Goal: Task Accomplishment & Management: Manage account settings

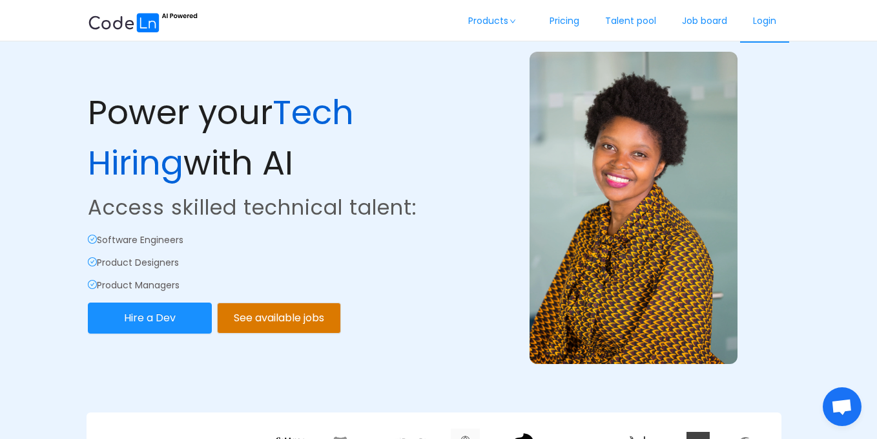
click at [766, 19] on link "Login" at bounding box center [764, 21] width 49 height 43
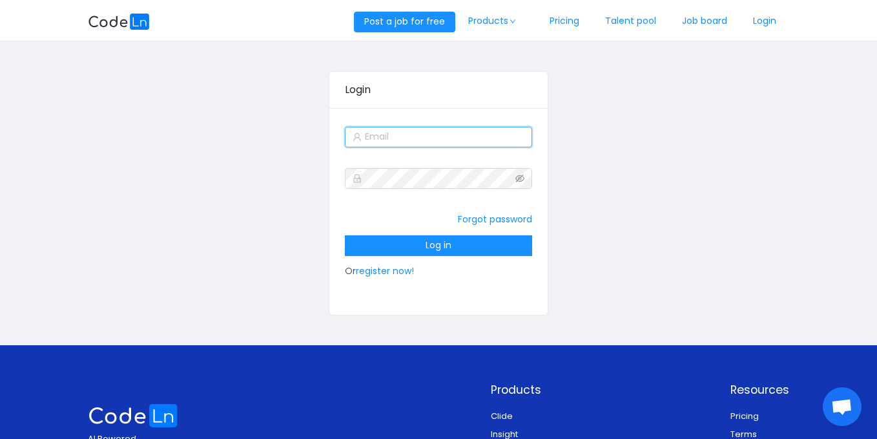
type input "[EMAIL_ADDRESS][DOMAIN_NAME]"
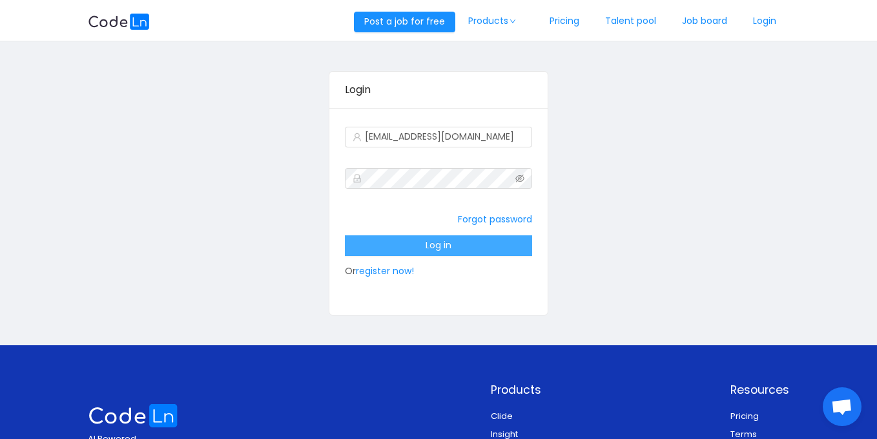
click at [437, 253] on button "Log in" at bounding box center [438, 245] width 187 height 21
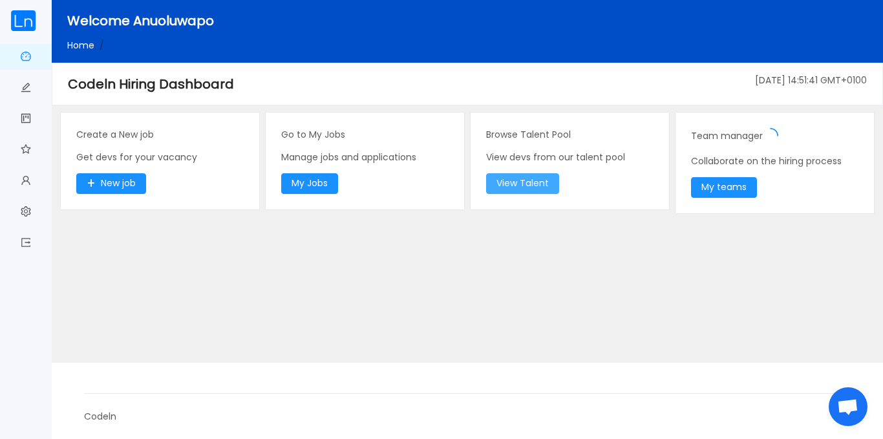
click at [521, 175] on button "View Talent" at bounding box center [522, 183] width 73 height 21
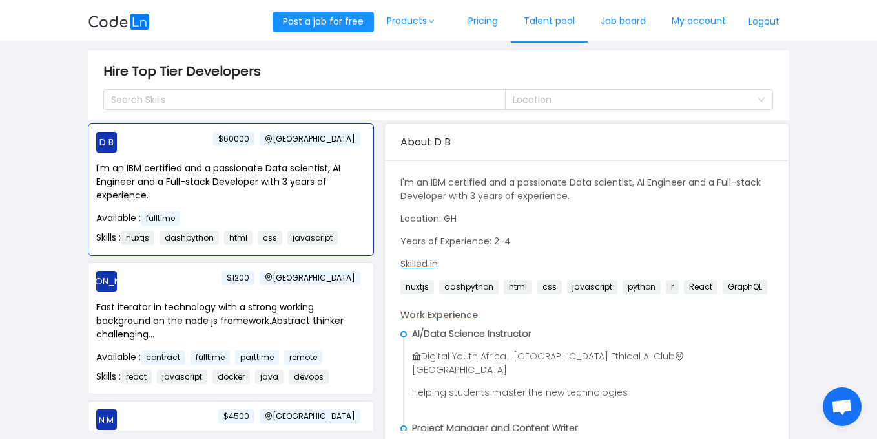
click at [531, 25] on link "Talent pool" at bounding box center [549, 21] width 77 height 43
click at [613, 25] on link "Job board" at bounding box center [623, 21] width 71 height 43
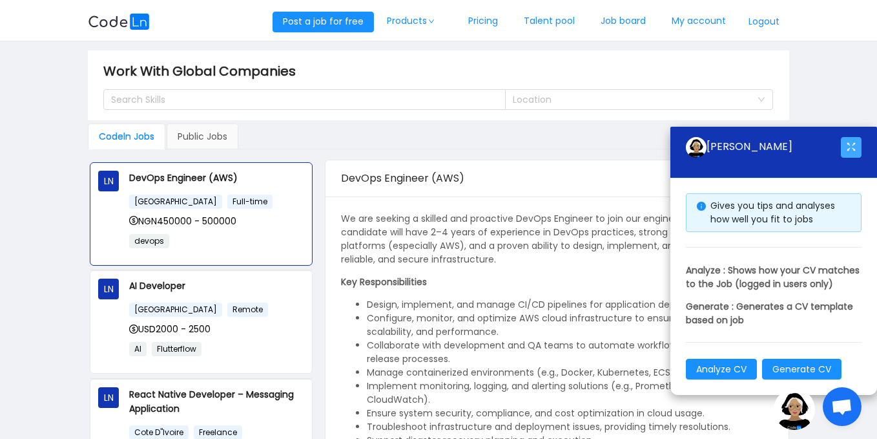
click at [852, 138] on button "button" at bounding box center [851, 147] width 21 height 21
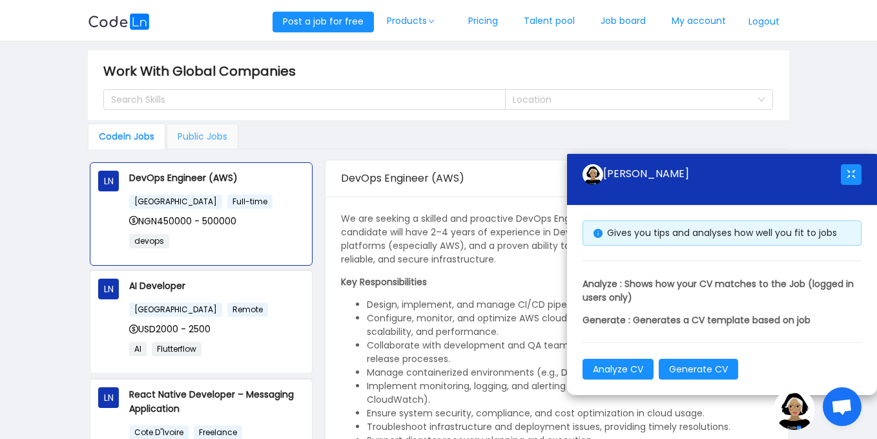
click at [201, 132] on div "Public Jobs" at bounding box center [203, 136] width 72 height 26
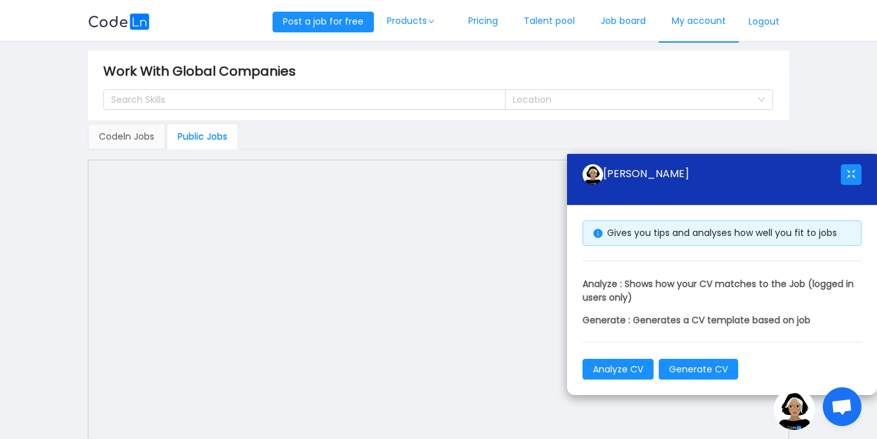
click at [715, 28] on link "My account" at bounding box center [699, 21] width 80 height 43
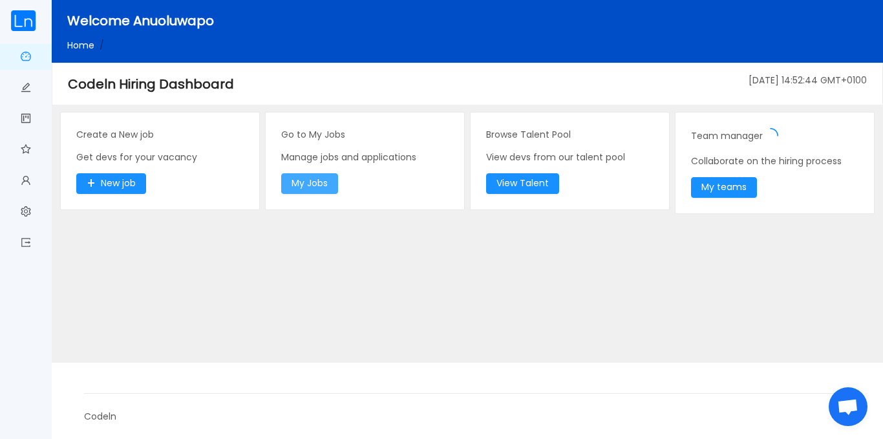
click at [299, 176] on button "My Jobs" at bounding box center [309, 183] width 57 height 21
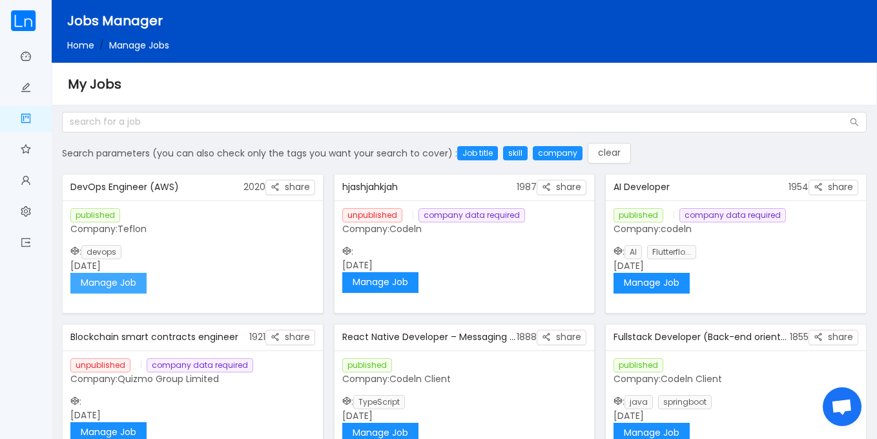
click at [132, 279] on button "Manage Job" at bounding box center [108, 283] width 76 height 21
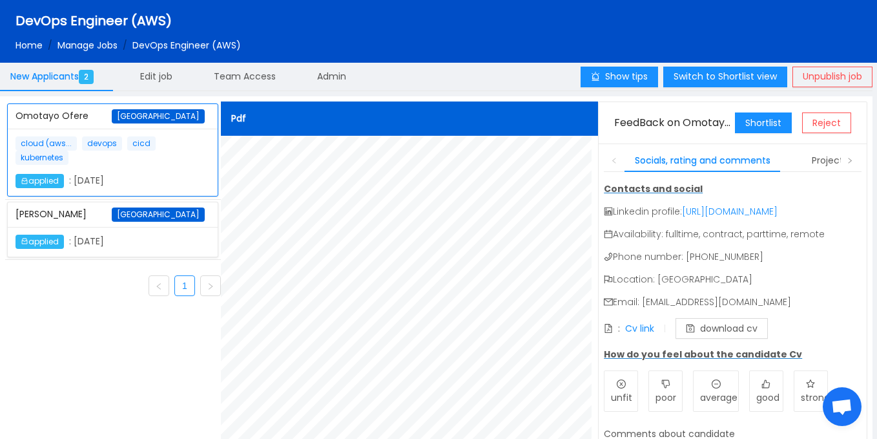
click at [120, 249] on div "applied : October 2nd 2025" at bounding box center [89, 242] width 146 height 14
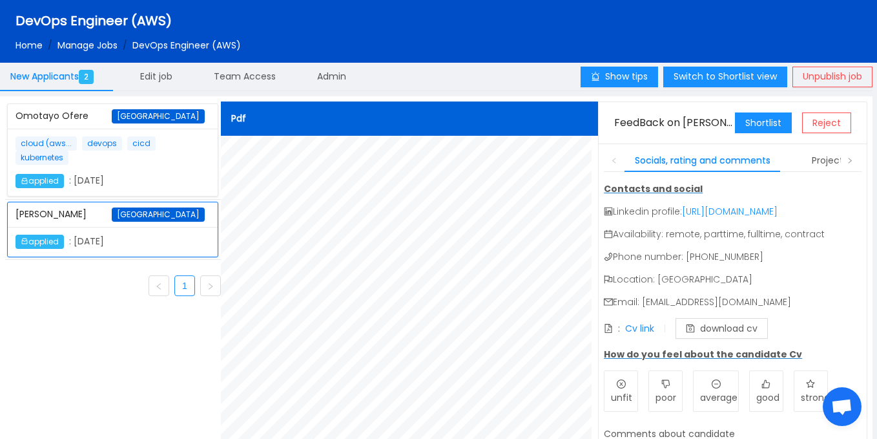
scroll to position [466, 0]
